Goal: Transaction & Acquisition: Download file/media

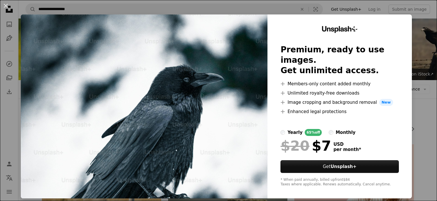
scroll to position [379, 0]
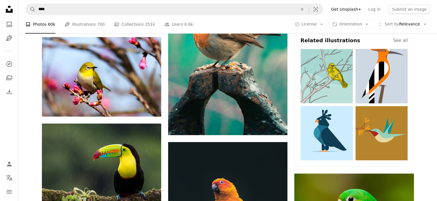
scroll to position [284, 0]
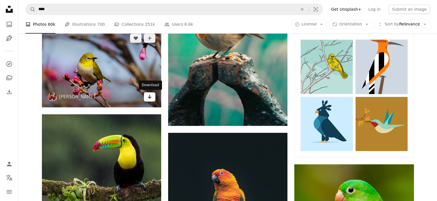
click at [151, 96] on icon "Arrow pointing down" at bounding box center [149, 96] width 5 height 7
